Goal: Download file/media

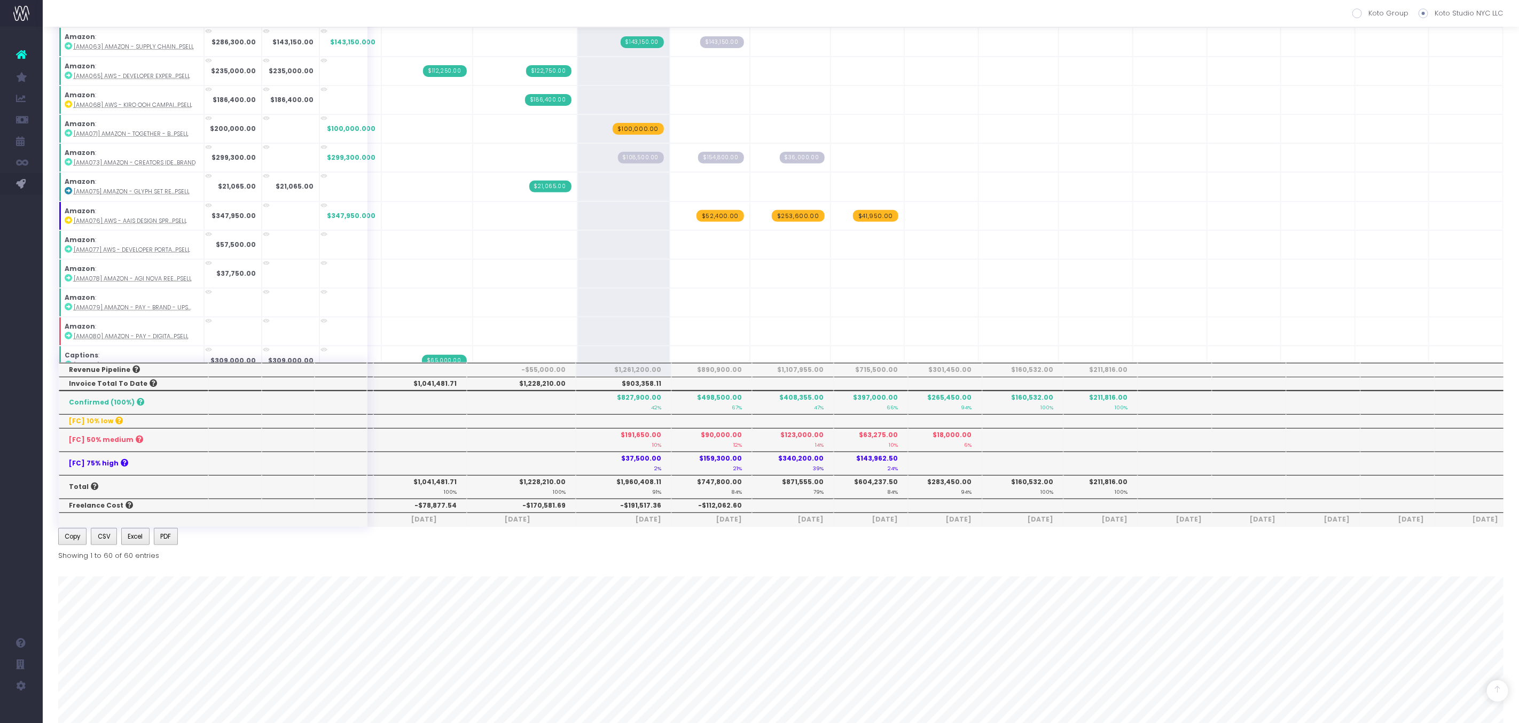
scroll to position [501, 0]
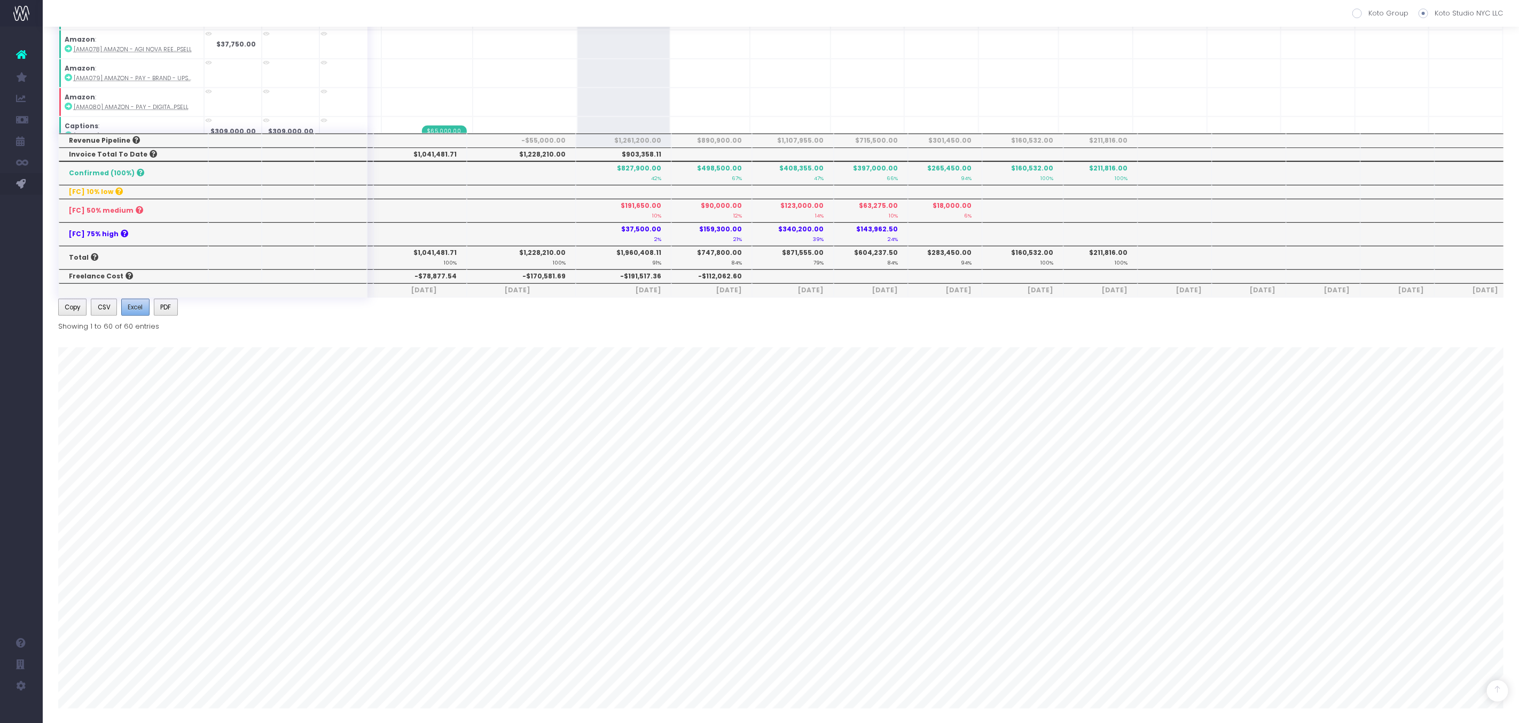
click at [139, 302] on span "Excel" at bounding box center [135, 307] width 15 height 10
click at [145, 306] on button "Excel" at bounding box center [135, 307] width 28 height 17
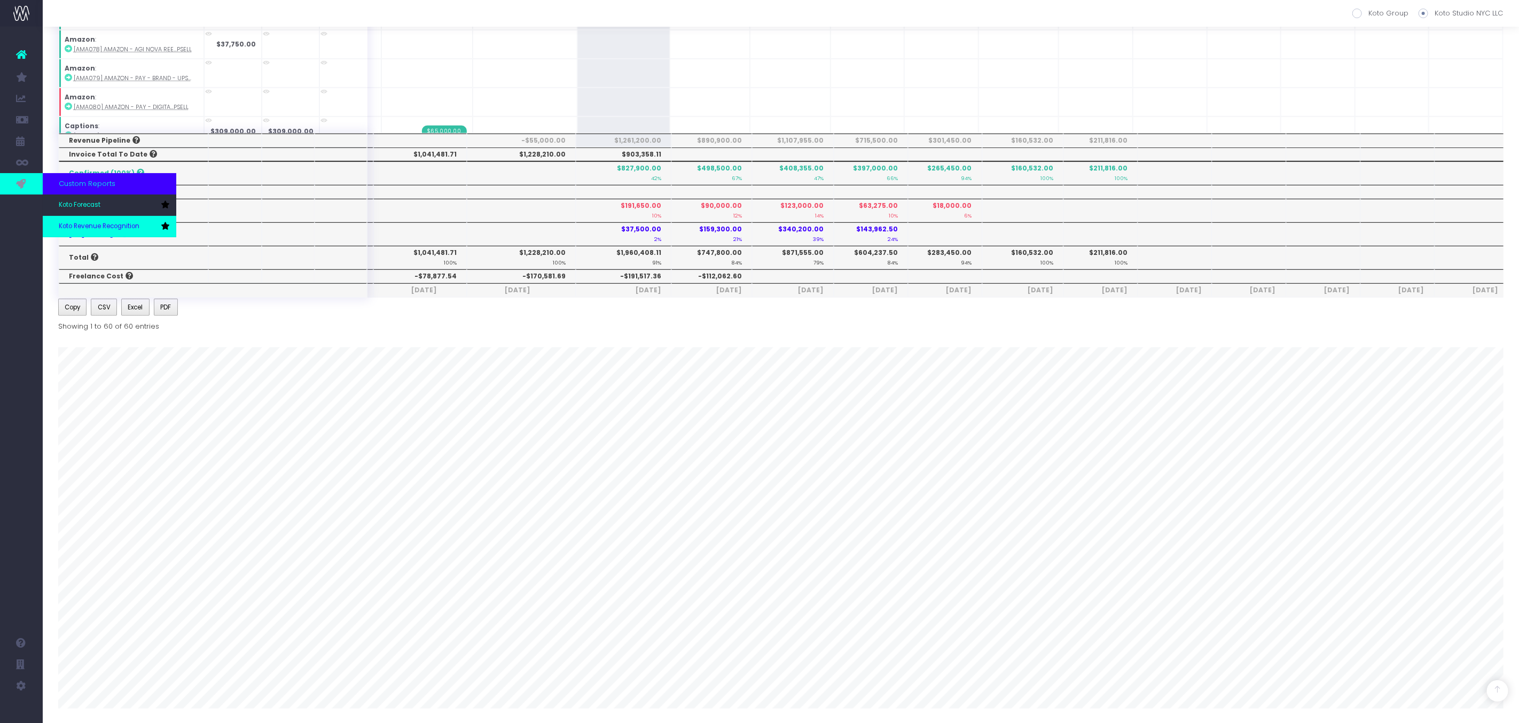
click at [98, 233] on link "Koto Revenue Recognition" at bounding box center [110, 226] width 134 height 21
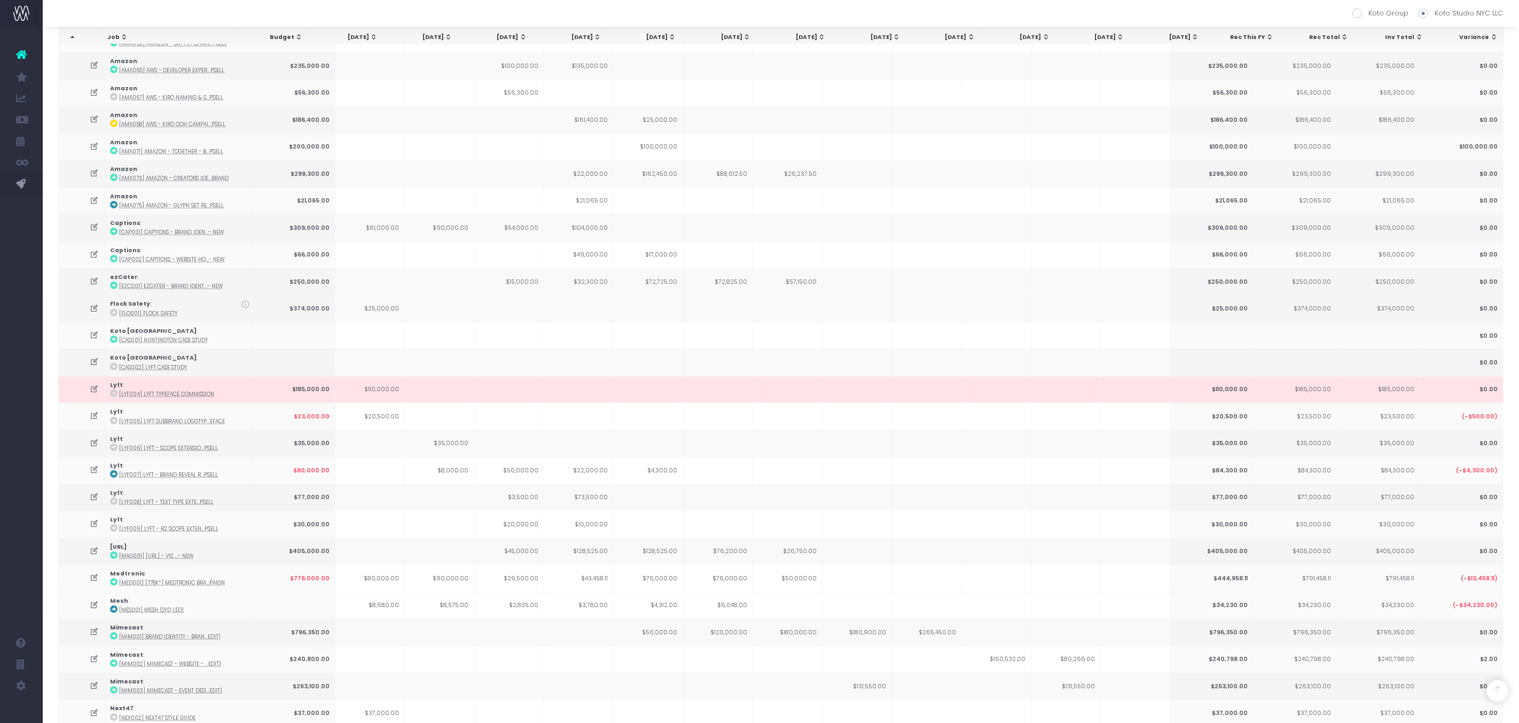
scroll to position [740, 0]
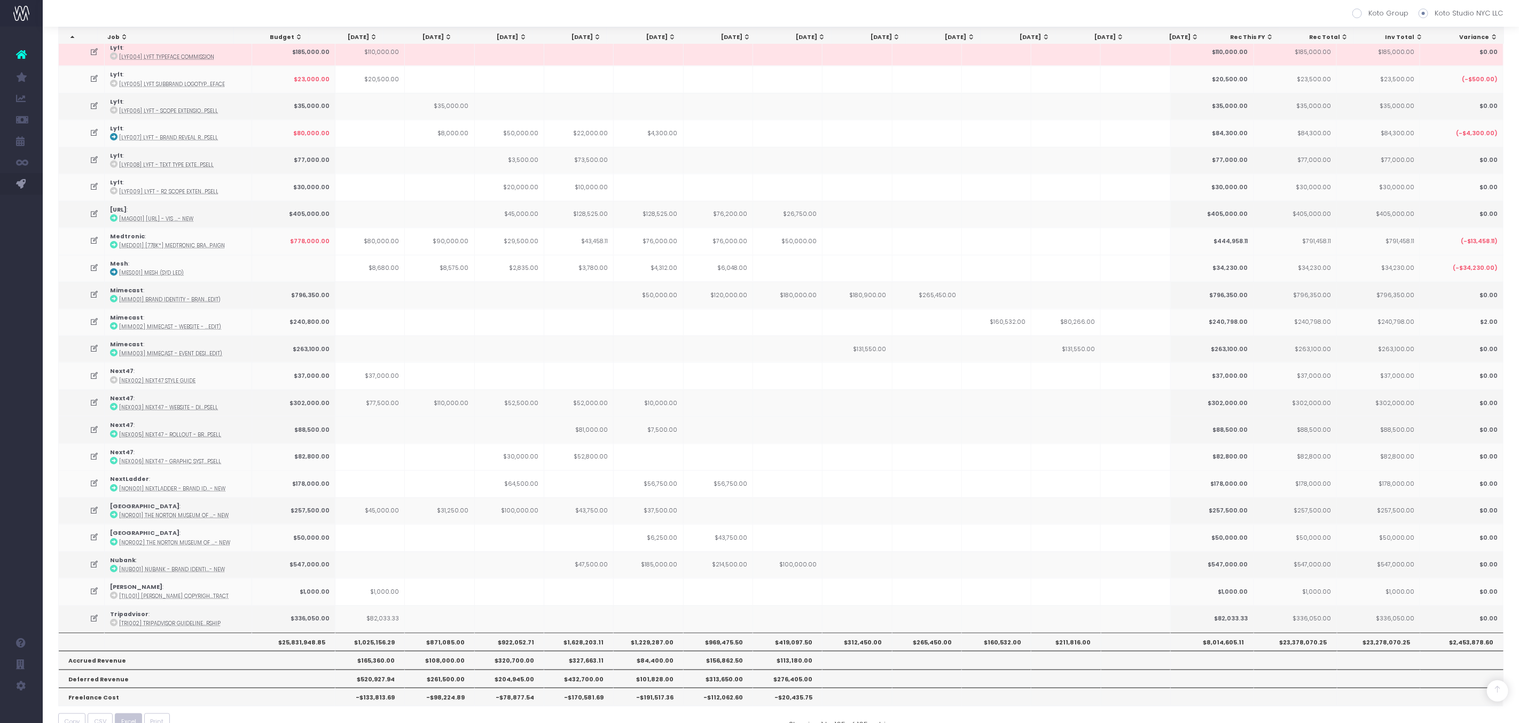
click at [132, 717] on span "Excel" at bounding box center [128, 721] width 15 height 9
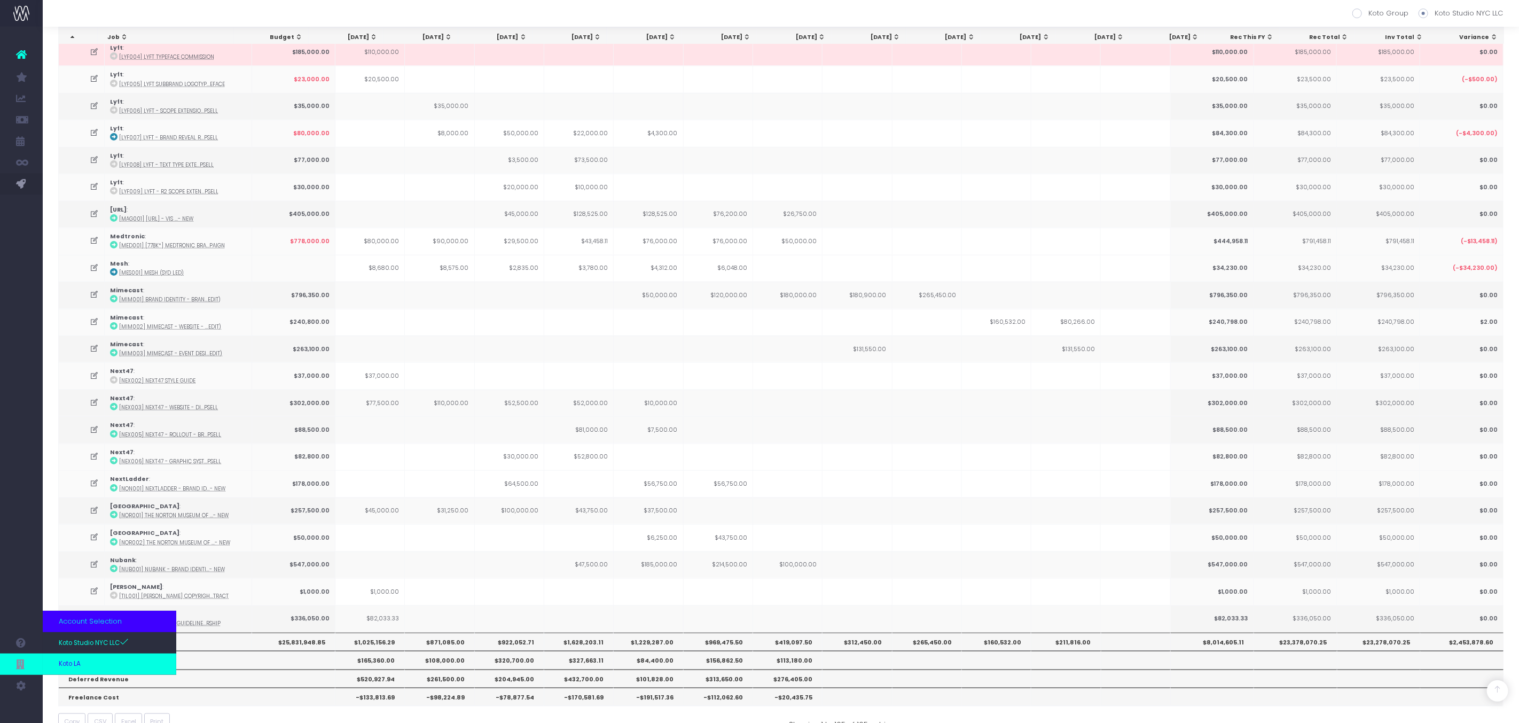
click at [83, 668] on link "Koto LA" at bounding box center [110, 663] width 134 height 21
